Goal: Information Seeking & Learning: Learn about a topic

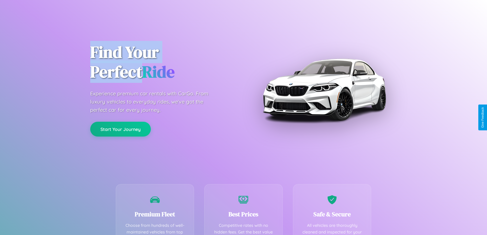
scroll to position [149, 0]
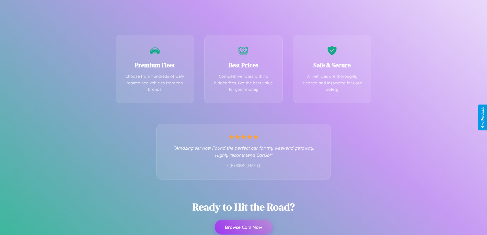
click at [243, 227] on button "Browse Cars Now" at bounding box center [244, 227] width 58 height 15
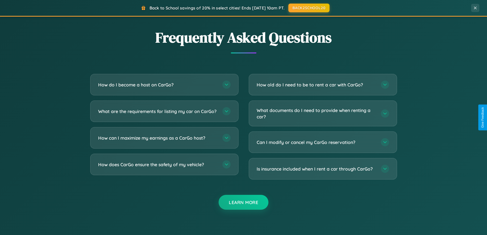
scroll to position [984, 0]
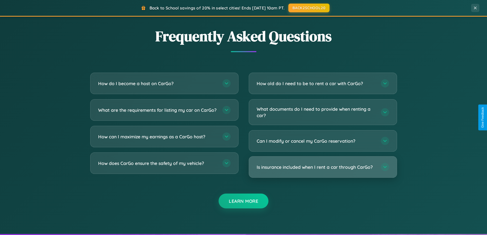
click at [323, 167] on h3 "Is insurance included when I rent a car through CarGo?" at bounding box center [316, 167] width 119 height 6
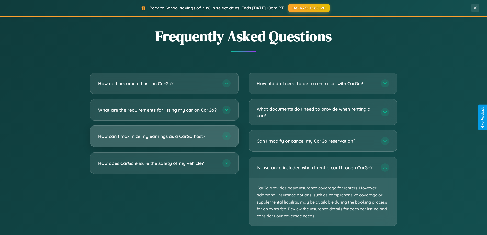
click at [164, 139] on h3 "How can I maximize my earnings as a CarGo host?" at bounding box center [157, 136] width 119 height 6
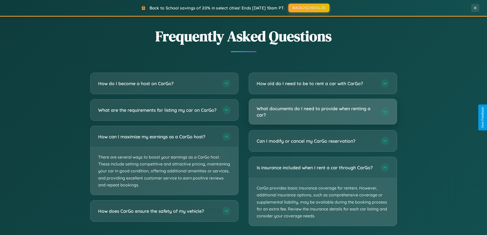
click at [323, 112] on h3 "What documents do I need to provide when renting a car?" at bounding box center [316, 111] width 119 height 13
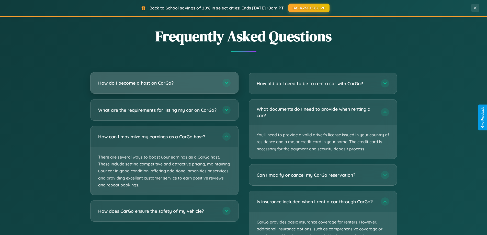
click at [164, 83] on h3 "How do I become a host on CarGo?" at bounding box center [157, 83] width 119 height 6
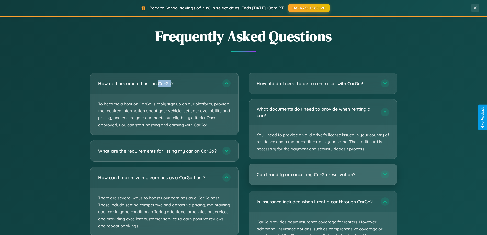
click at [323, 174] on h3 "Can I modify or cancel my CarGo reservation?" at bounding box center [316, 174] width 119 height 6
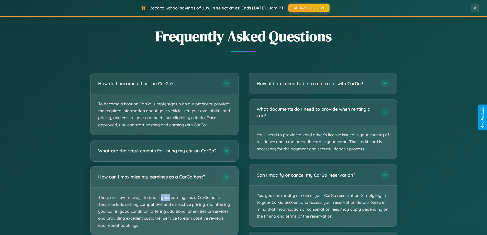
click at [164, 203] on p "There are several ways to boost your earnings as a CarGo host. These include se…" at bounding box center [165, 212] width 148 height 48
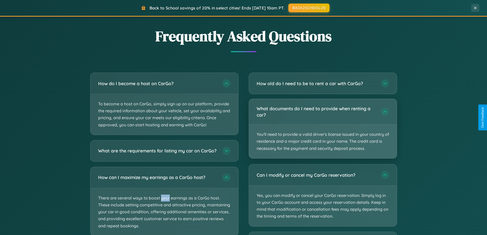
click at [323, 129] on p "You'll need to provide a valid driver's license issued in your country of resid…" at bounding box center [323, 142] width 148 height 34
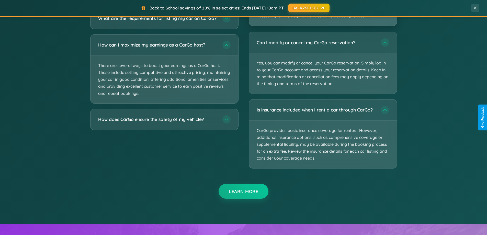
scroll to position [958, 0]
